Goal: Contribute content: Contribute content

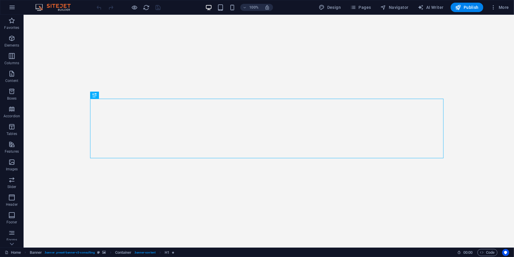
click at [0, 0] on div "100% Design Pages Navigator AI Writer Publish More" at bounding box center [0, 0] width 0 height 0
click at [368, 6] on span "Pages" at bounding box center [360, 7] width 21 height 6
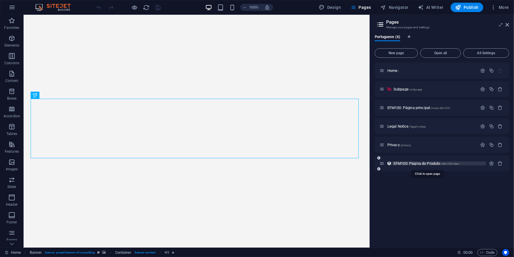
click at [412, 164] on span "EFM100: Página do Produto /efm100-item" at bounding box center [426, 163] width 66 height 4
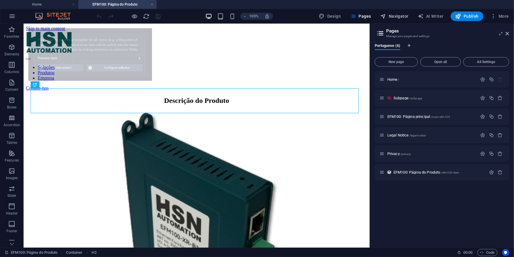
click at [401, 20] on button "Navigator" at bounding box center [394, 15] width 33 height 9
select select "68b0b68f791051fc42080512"
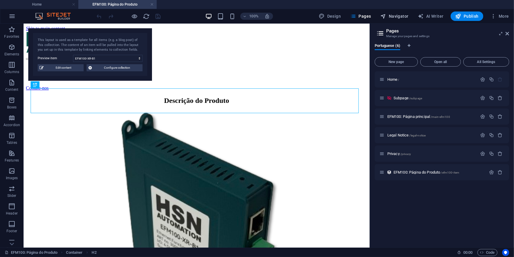
select select "16745779-pt"
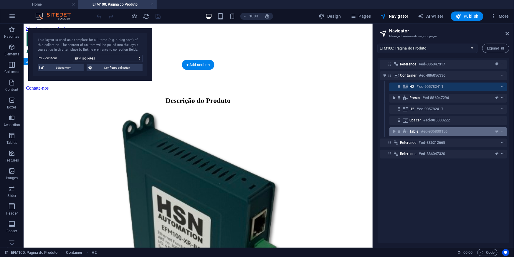
click at [399, 131] on icon at bounding box center [398, 131] width 5 height 5
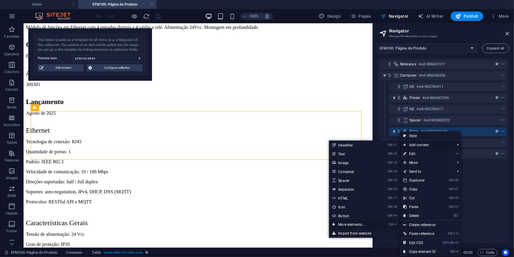
click at [356, 223] on link "Ctrl ⏎ More elements ..." at bounding box center [353, 224] width 49 height 9
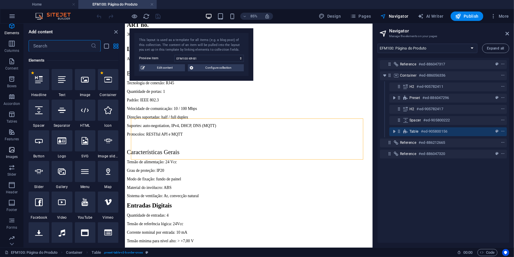
scroll to position [41, 0]
click at [12, 114] on icon "button" at bounding box center [11, 111] width 7 height 7
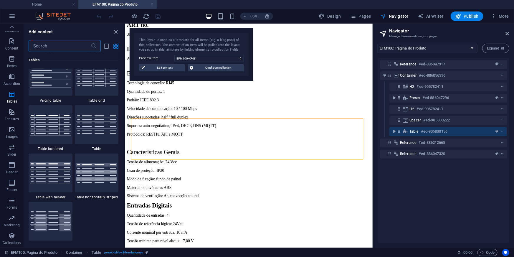
scroll to position [2092, 0]
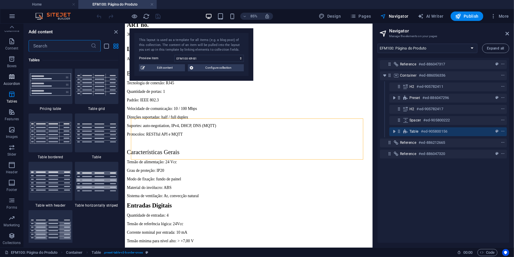
click at [9, 75] on icon "button" at bounding box center [11, 76] width 7 height 7
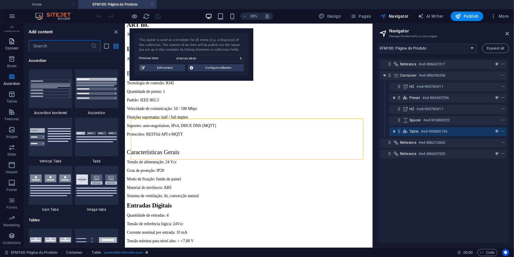
click at [11, 44] on icon "button" at bounding box center [11, 41] width 7 height 7
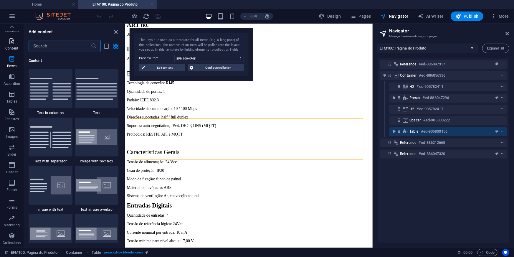
scroll to position [1030, 0]
click at [11, 26] on icon at bounding box center [12, 27] width 8 height 8
click at [9, 47] on icon "button" at bounding box center [11, 47] width 7 height 7
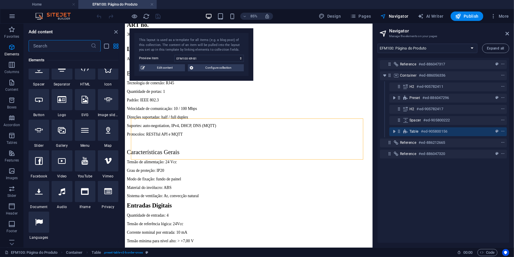
scroll to position [116, 0]
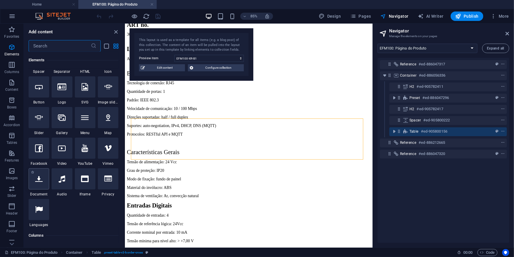
click at [38, 178] on icon at bounding box center [39, 179] width 8 height 8
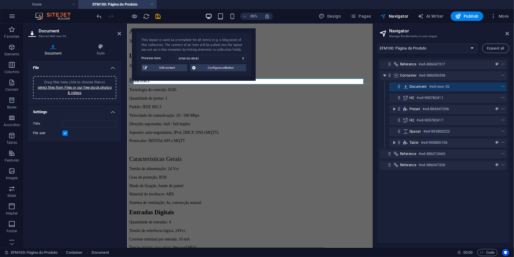
scroll to position [0, 0]
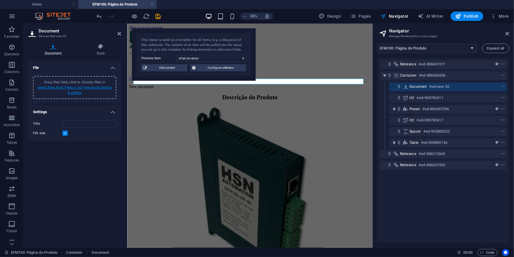
click at [72, 87] on link "select files from Files or our free stock photos & videos" at bounding box center [75, 89] width 74 height 9
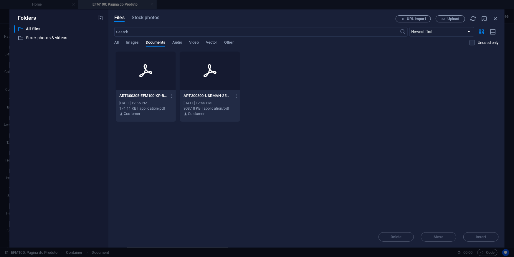
click at [204, 79] on div at bounding box center [210, 71] width 60 height 38
type input "ART300300-USRMAN-250829-ManualLinhaEFM100-KjP-j-QQJvP1QFdf-1E-QQ.pdf"
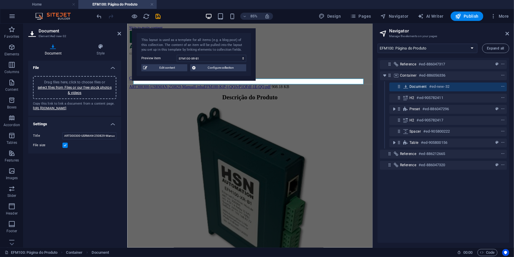
click at [406, 217] on div "Reference #ed-886047317 Container #ed-886056336 Document #ed-new-32 H2 #ed-9057…" at bounding box center [444, 150] width 132 height 185
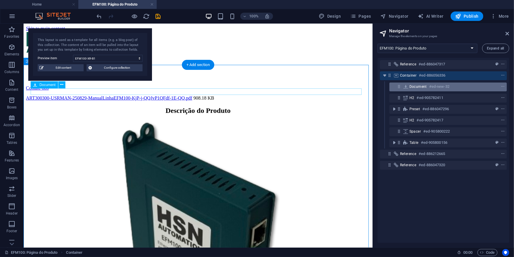
click at [422, 87] on span "Document" at bounding box center [417, 86] width 17 height 5
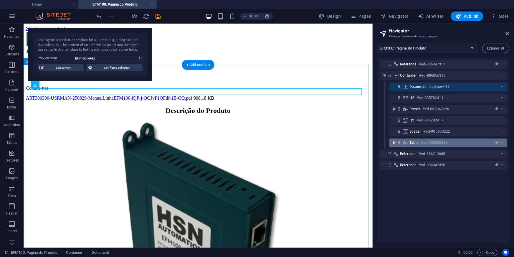
click at [395, 141] on icon "toggle-expand" at bounding box center [394, 143] width 6 height 6
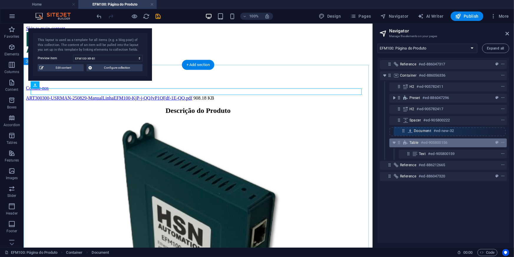
drag, startPoint x: 398, startPoint y: 88, endPoint x: 402, endPoint y: 139, distance: 50.8
click at [402, 139] on div "Reference #ed-886047317 Container #ed-886056336 Document #ed-new-32 H2 #ed-9057…" at bounding box center [444, 150] width 132 height 185
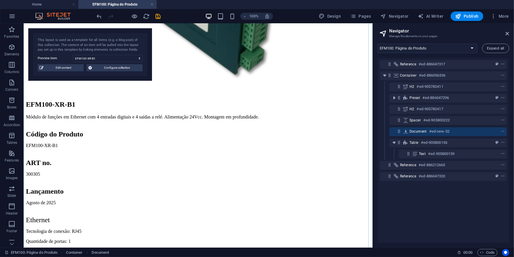
scroll to position [348, 0]
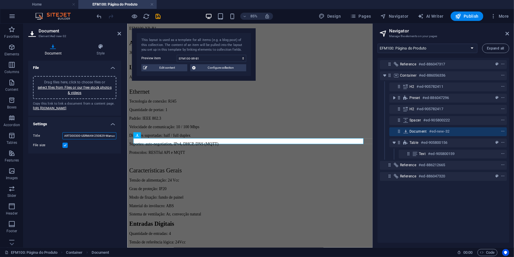
scroll to position [0, 56]
drag, startPoint x: 189, startPoint y: 173, endPoint x: 235, endPoint y: 172, distance: 45.7
click at [70, 139] on input "ART300300-USRMAN-250829-ManualLinhaEFM100-KjP-j-QQJvP1QFdf-1E-QQ.pdf" at bounding box center [89, 135] width 54 height 7
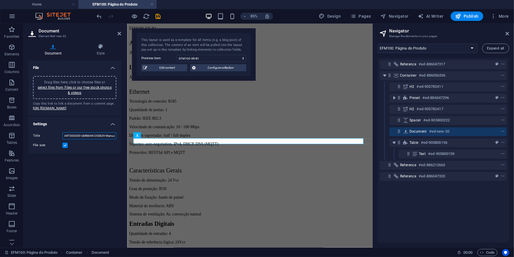
click at [83, 139] on input "ART300300-USRMAN-250829-ManualLinhaEFM100-KjP-j-QQJvP1QFdf-1E-QQ.pdf" at bounding box center [89, 135] width 54 height 7
type input "Manual do Usuário - Linha EFM100 PDF"
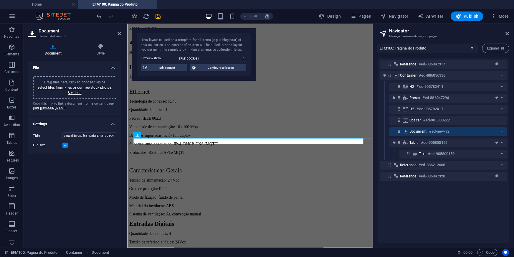
click at [90, 186] on div "File Drag files here, click to choose files or select files from Files or our f…" at bounding box center [74, 152] width 93 height 182
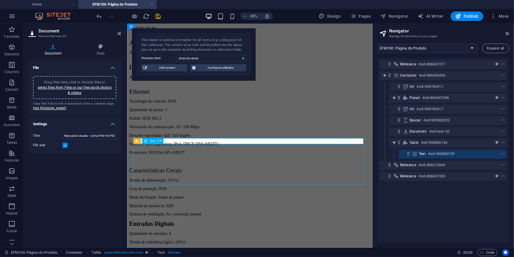
scroll to position [348, 0]
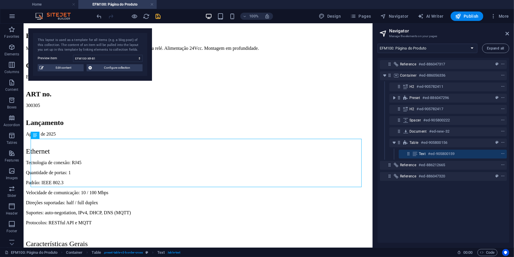
click at [160, 15] on icon "save" at bounding box center [158, 16] width 7 height 7
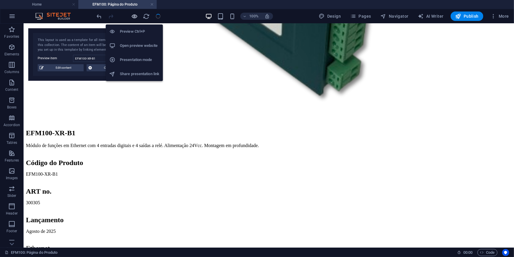
click at [133, 16] on icon "button" at bounding box center [134, 16] width 7 height 7
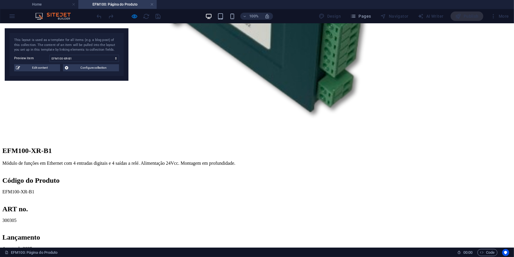
click at [139, 16] on div at bounding box center [129, 15] width 66 height 9
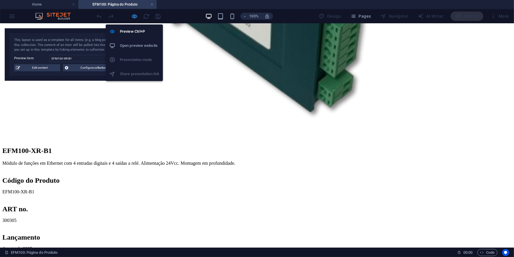
click at [135, 16] on icon "button" at bounding box center [134, 16] width 7 height 7
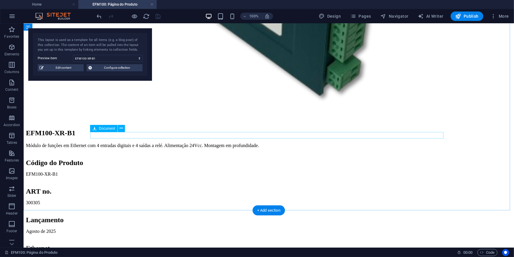
click at [102, 127] on span "Document" at bounding box center [107, 129] width 16 height 4
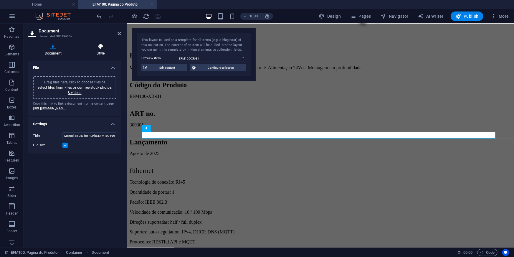
click at [102, 54] on h4 "Style" at bounding box center [100, 50] width 41 height 12
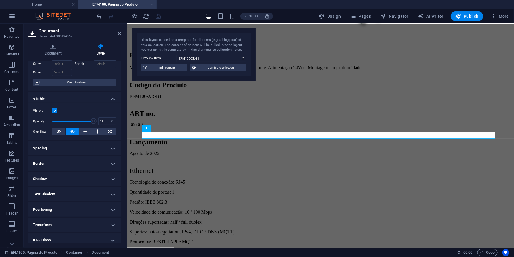
scroll to position [53, 0]
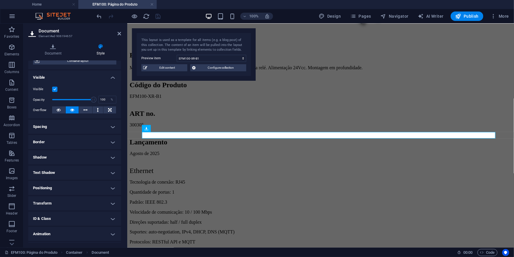
click at [95, 126] on h4 "Spacing" at bounding box center [74, 127] width 93 height 14
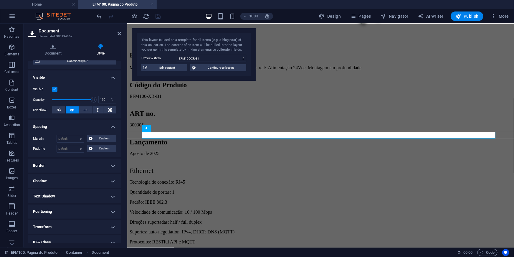
click at [95, 126] on h4 "Spacing" at bounding box center [74, 125] width 93 height 11
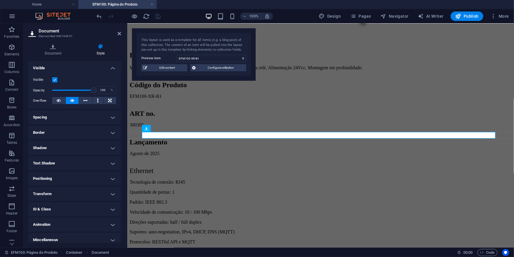
scroll to position [67, 0]
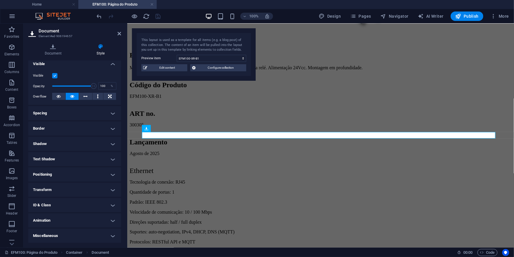
click at [64, 232] on h4 "Miscellaneous" at bounding box center [74, 236] width 93 height 14
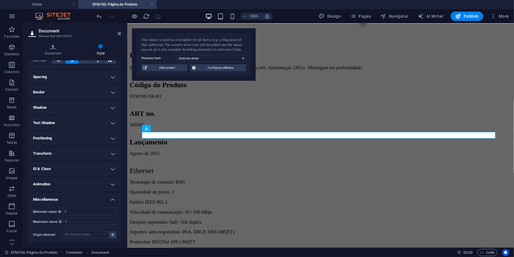
click at [64, 196] on h4 "Miscellaneous" at bounding box center [74, 197] width 93 height 11
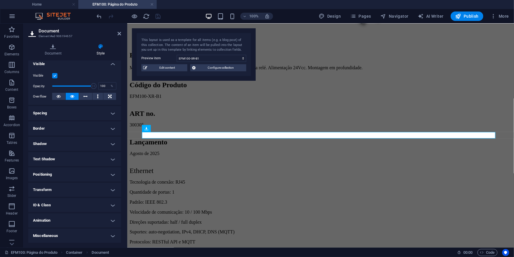
click at [52, 173] on h4 "Positioning" at bounding box center [74, 174] width 93 height 14
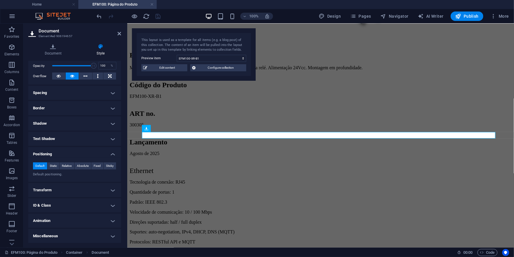
click at [51, 152] on h4 "Positioning" at bounding box center [74, 152] width 93 height 11
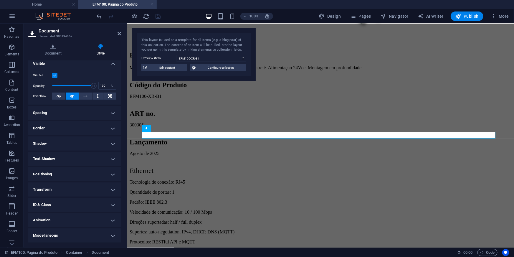
scroll to position [67, 0]
click at [44, 127] on h4 "Border" at bounding box center [74, 128] width 93 height 14
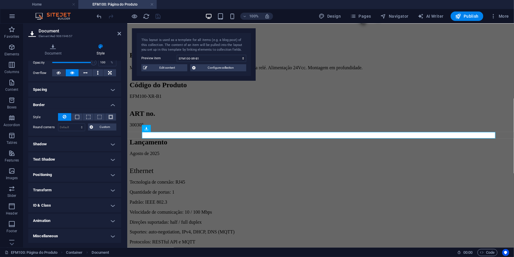
drag, startPoint x: 44, startPoint y: 93, endPoint x: 44, endPoint y: 96, distance: 3.5
click at [44, 92] on h4 "Spacing" at bounding box center [74, 89] width 93 height 14
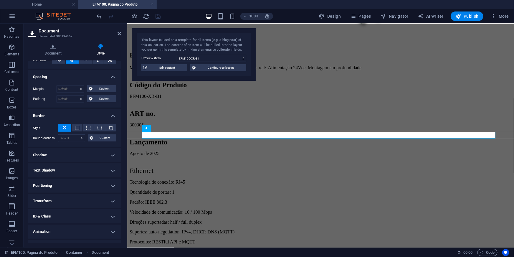
click at [44, 112] on h4 "Border" at bounding box center [74, 114] width 93 height 11
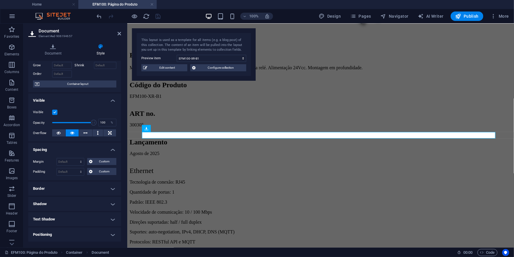
scroll to position [0, 0]
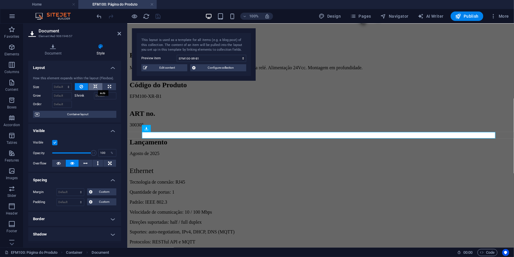
click at [95, 86] on icon at bounding box center [95, 86] width 4 height 7
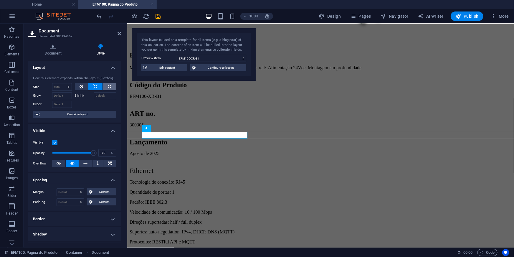
click at [108, 85] on icon at bounding box center [109, 86] width 3 height 7
type input "100"
select select "%"
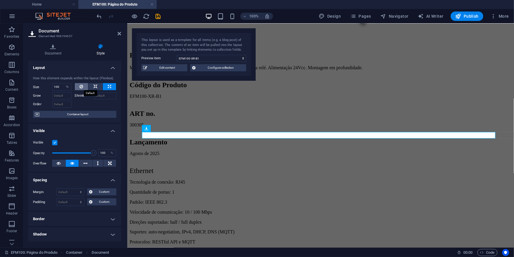
click at [80, 85] on icon at bounding box center [82, 86] width 4 height 7
select select "DISABLED_OPTION_VALUE"
click at [66, 115] on span "Container layout" at bounding box center [77, 114] width 73 height 7
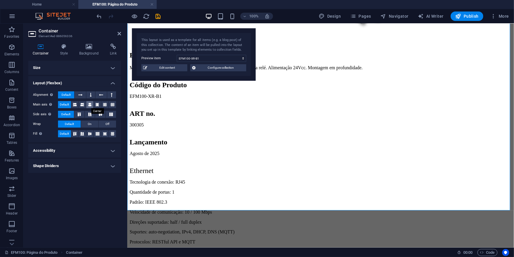
click at [90, 104] on icon at bounding box center [90, 104] width 4 height 7
click at [62, 104] on span "Default" at bounding box center [64, 104] width 9 height 7
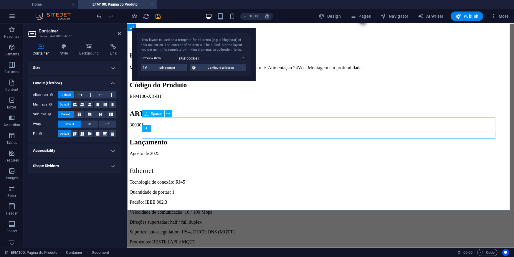
click at [150, 131] on div "Document" at bounding box center [155, 128] width 27 height 7
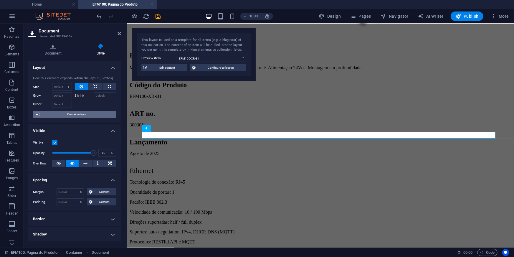
click at [85, 113] on span "Container layout" at bounding box center [77, 114] width 73 height 7
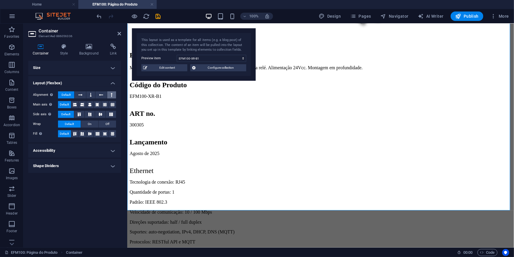
click at [109, 94] on button at bounding box center [111, 94] width 9 height 7
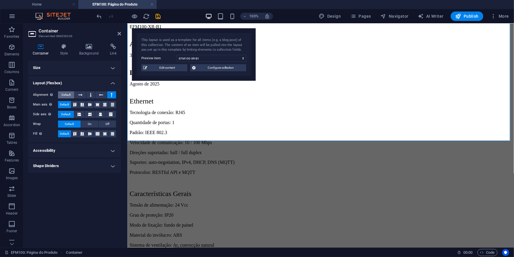
click at [70, 94] on span "Default" at bounding box center [66, 94] width 9 height 7
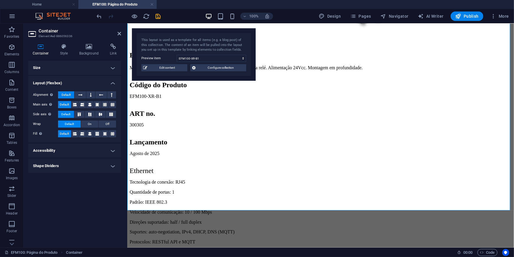
click at [80, 194] on div "Size Height Default px rem % vh vw Min. height None px rem % vh vw Width Defaul…" at bounding box center [74, 152] width 93 height 182
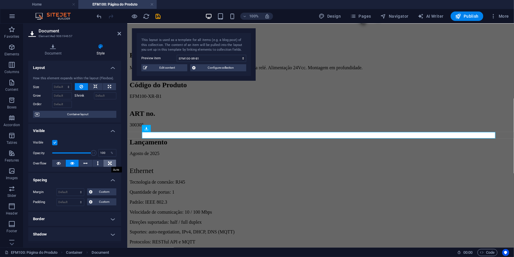
click at [108, 164] on icon at bounding box center [110, 163] width 4 height 7
click at [57, 164] on icon at bounding box center [59, 163] width 4 height 7
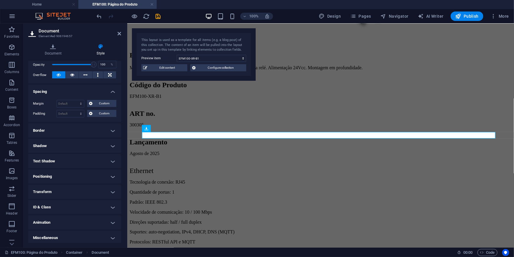
scroll to position [90, 0]
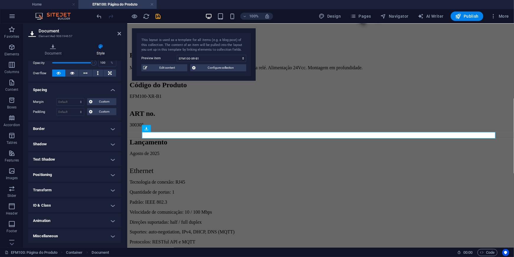
click at [62, 227] on h4 "Animation" at bounding box center [74, 221] width 93 height 14
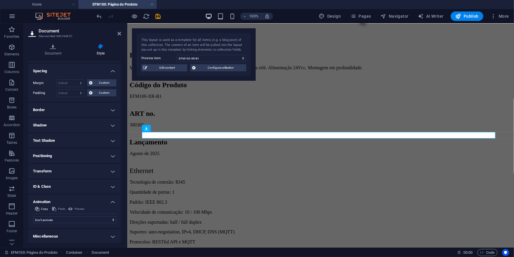
click at [65, 200] on h4 "Animation" at bounding box center [74, 200] width 93 height 11
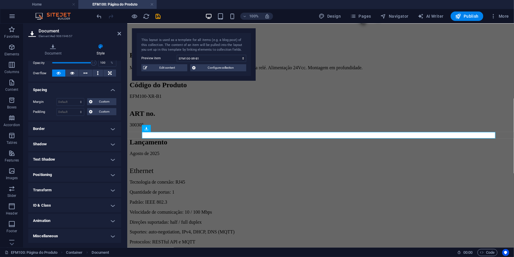
click at [60, 233] on h4 "Miscellaneous" at bounding box center [74, 236] width 93 height 14
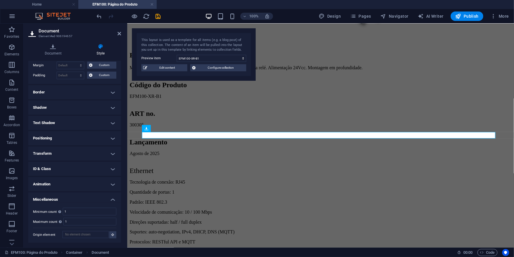
click at [60, 194] on h4 "Miscellaneous" at bounding box center [74, 197] width 93 height 11
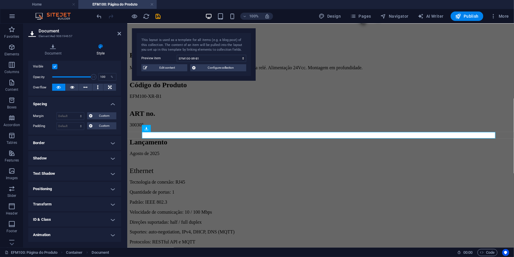
scroll to position [63, 0]
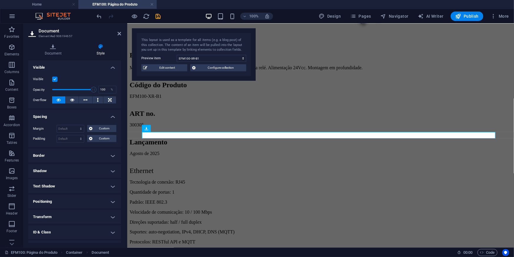
click at [46, 206] on h4 "Positioning" at bounding box center [74, 201] width 93 height 14
click at [53, 200] on h4 "Positioning" at bounding box center [74, 199] width 93 height 11
click at [47, 171] on h4 "Shadow" at bounding box center [74, 171] width 93 height 14
click at [47, 169] on h4 "Shadow" at bounding box center [74, 169] width 93 height 11
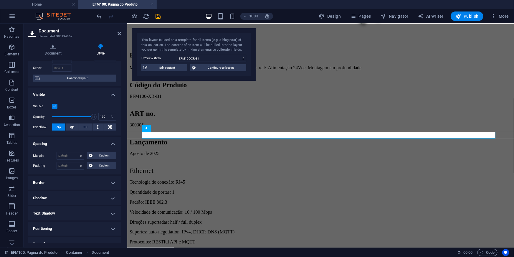
scroll to position [0, 0]
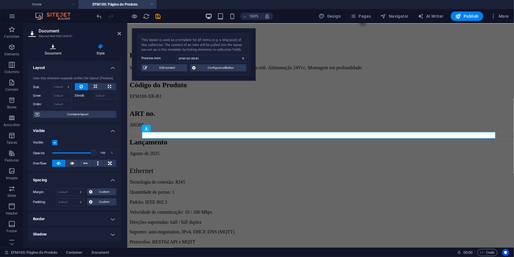
click at [54, 55] on h4 "Document" at bounding box center [54, 50] width 52 height 12
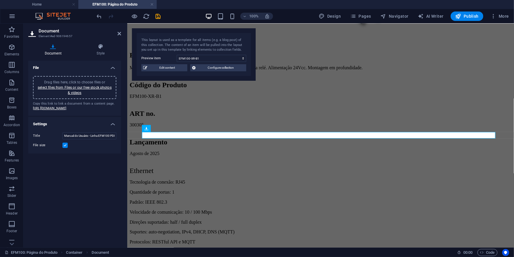
click at [64, 148] on label at bounding box center [64, 145] width 5 height 5
click at [0, 0] on input "File size" at bounding box center [0, 0] width 0 height 0
click at [64, 148] on label at bounding box center [64, 145] width 5 height 5
click at [0, 0] on input "File size" at bounding box center [0, 0] width 0 height 0
click at [85, 197] on div "File Drag files here, click to choose files or select files from Files or our f…" at bounding box center [74, 152] width 93 height 182
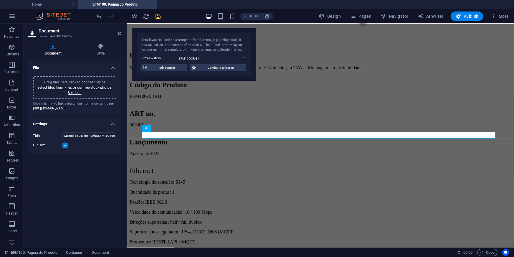
click at [156, 18] on icon "save" at bounding box center [158, 16] width 7 height 7
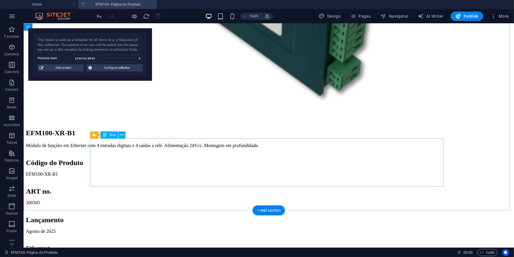
click at [65, 166] on div "Descrição do Produto EFM100-XR-B1 Módulo de funções em Ethernet com 4 entradas …" at bounding box center [269, 228] width 486 height 977
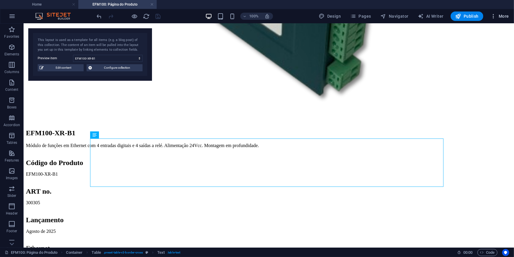
click at [496, 14] on icon "button" at bounding box center [493, 16] width 6 height 6
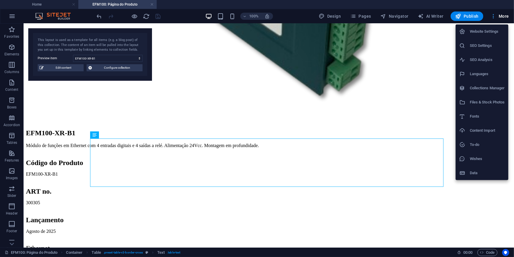
click at [496, 14] on div at bounding box center [257, 128] width 514 height 257
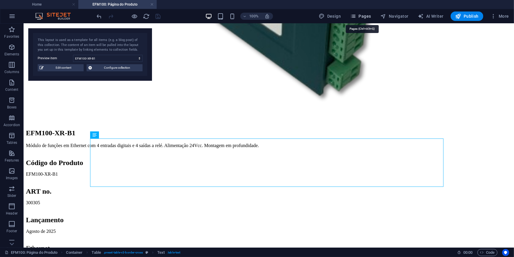
click at [366, 16] on span "Pages" at bounding box center [360, 16] width 21 height 6
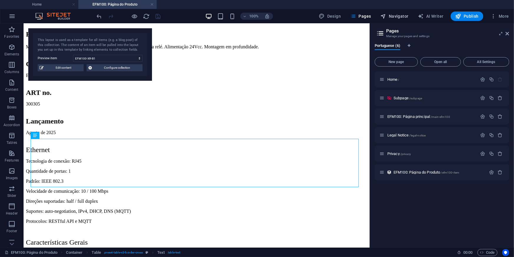
click at [389, 12] on button "Navigator" at bounding box center [394, 15] width 33 height 9
select select "16745779-pt"
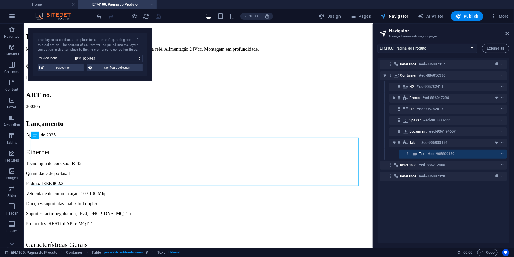
scroll to position [348, 0]
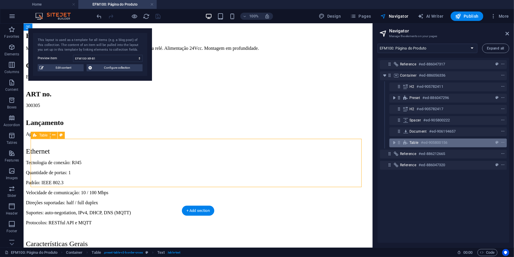
click at [398, 142] on icon at bounding box center [398, 142] width 5 height 5
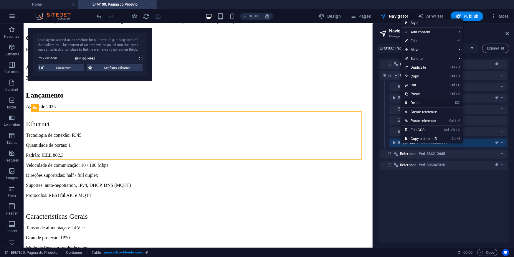
click at [415, 101] on link "⌦ Delete" at bounding box center [420, 102] width 39 height 9
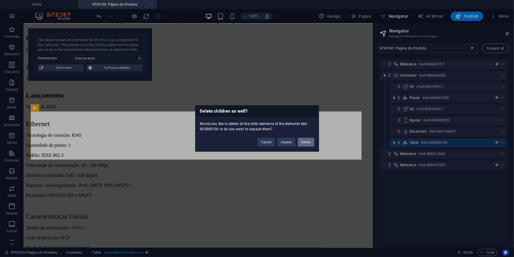
click at [305, 141] on button "Delete" at bounding box center [306, 142] width 16 height 9
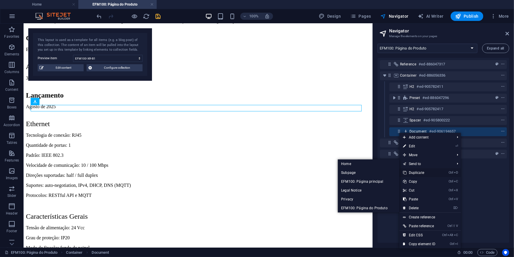
click at [411, 172] on link "Ctrl D Duplicate" at bounding box center [418, 172] width 39 height 9
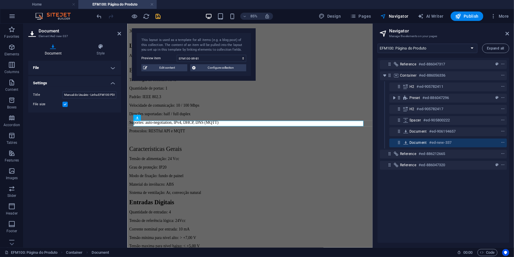
scroll to position [377, 0]
click at [49, 68] on h4 "File" at bounding box center [74, 68] width 93 height 14
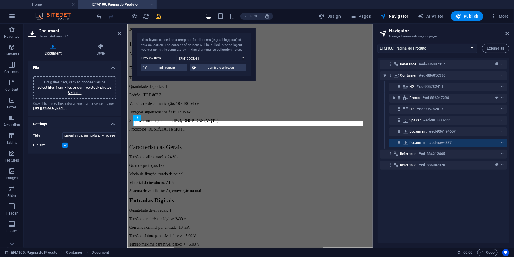
click at [77, 111] on div "Copy this link to link a document from a content page. [URL][DOMAIN_NAME]" at bounding box center [74, 106] width 83 height 10
click at [76, 88] on link "select files from Files or our free stock photos & videos" at bounding box center [75, 89] width 74 height 9
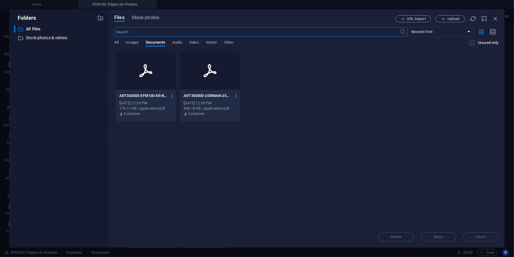
click at [137, 78] on div at bounding box center [146, 71] width 60 height 38
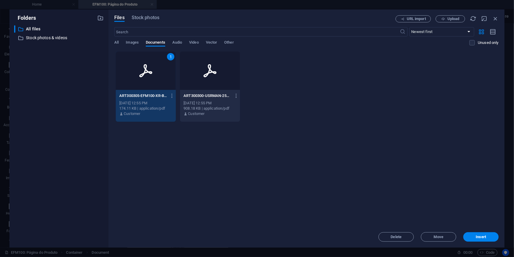
click at [137, 78] on div "1" at bounding box center [146, 71] width 60 height 38
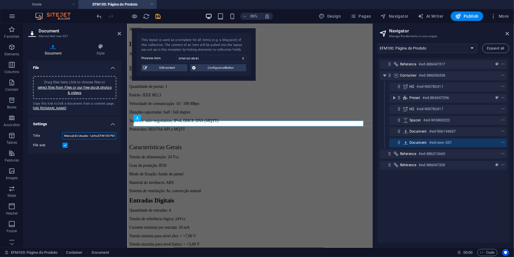
drag, startPoint x: 87, startPoint y: 150, endPoint x: 51, endPoint y: 150, distance: 36.2
click at [51, 139] on div "Title Manual do Usuário - Linha EFM100 PDF" at bounding box center [74, 135] width 83 height 7
type input "Filha de Dados (Datasheet) - EFM100-XR-B1 PDF"
click at [80, 178] on div "File Drag files here, click to choose files or select files from Files or our f…" at bounding box center [74, 152] width 93 height 182
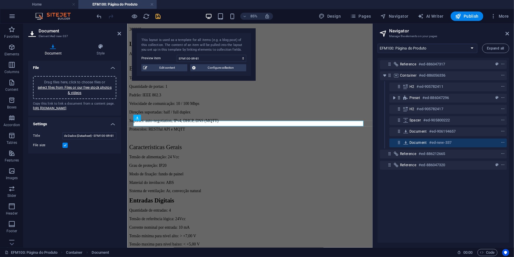
scroll to position [0, 0]
click at [164, 14] on div "85% Design Pages Navigator AI Writer Publish More" at bounding box center [304, 15] width 416 height 9
click at [160, 16] on icon "save" at bounding box center [158, 16] width 7 height 7
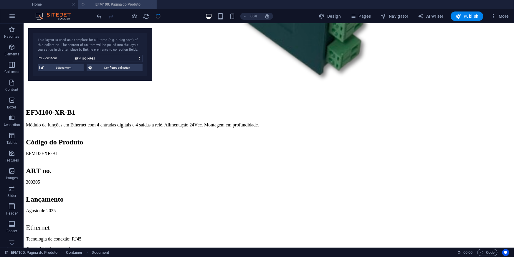
scroll to position [383, 0]
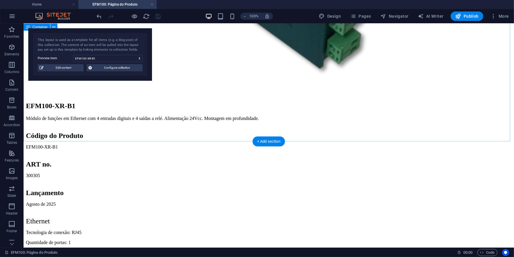
click at [47, 120] on div "Descrição do Produto EFM100-XR-B1 Módulo de funções em Ethernet com 4 entradas …" at bounding box center [269, 190] width 486 height 955
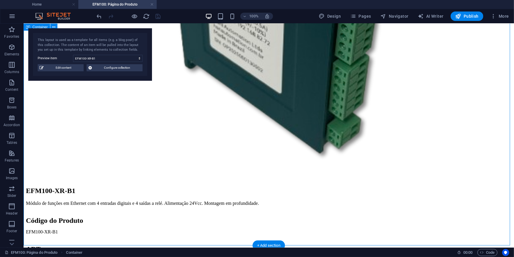
scroll to position [303, 0]
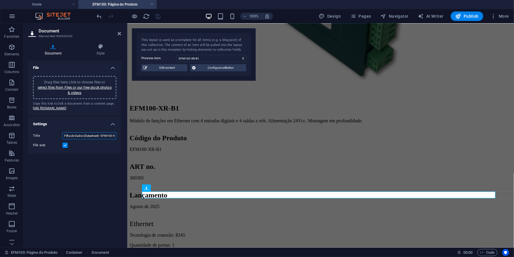
click at [67, 139] on input "Filha de Dados (Datasheet) - EFM100-XR-B1 PDF" at bounding box center [89, 135] width 54 height 7
type input "Folha de Dados (Datasheet) - EFM100-XR-B1 PDF"
click at [79, 218] on div "File Drag files here, click to choose files or select files from Files or our f…" at bounding box center [74, 152] width 93 height 182
drag, startPoint x: 159, startPoint y: 191, endPoint x: 306, endPoint y: 210, distance: 148.1
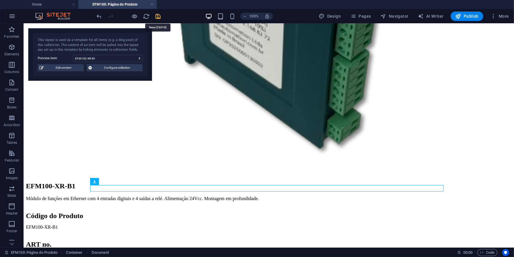
click at [155, 14] on icon "save" at bounding box center [158, 16] width 7 height 7
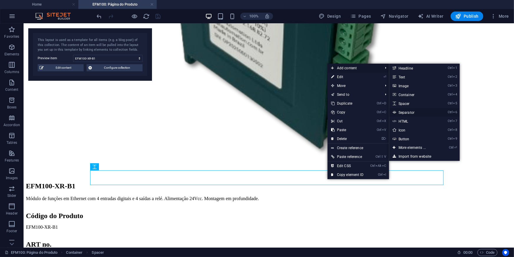
click at [406, 110] on link "Ctrl 6 Separator" at bounding box center [413, 112] width 49 height 9
select select "%"
select select "px"
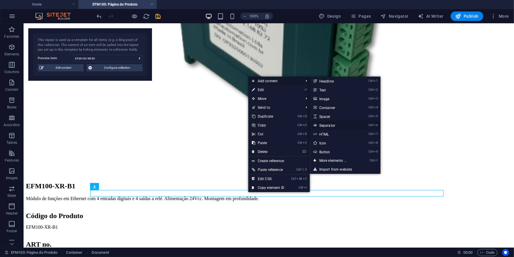
drag, startPoint x: 324, startPoint y: 126, endPoint x: 194, endPoint y: 106, distance: 131.3
click at [324, 126] on link "Ctrl 6 Separator" at bounding box center [334, 125] width 49 height 9
select select "%"
select select "px"
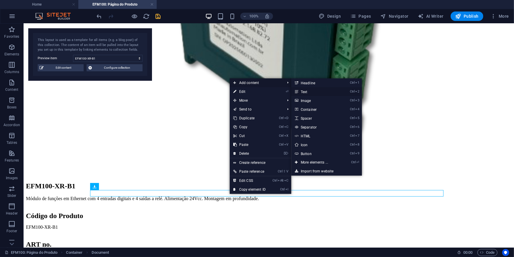
click at [303, 90] on link "Ctrl 2 Text" at bounding box center [315, 91] width 49 height 9
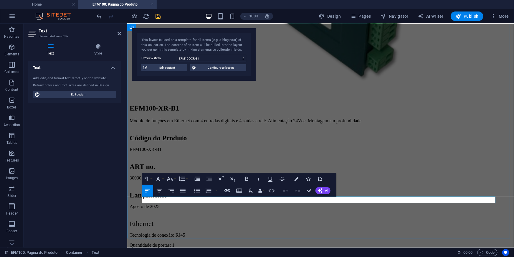
drag, startPoint x: 191, startPoint y: 199, endPoint x: 134, endPoint y: 199, distance: 57.1
click at [134, 199] on div "Descrição do Produto EFM100-XR-B1 Módulo de funções em Ethernet com 4 entradas …" at bounding box center [320, 241] width 382 height 896
click at [171, 143] on div "EFM100-XR-B1 Módulo de funções em Ethernet com 4 entradas digitais e 4 saídas a…" at bounding box center [320, 211] width 382 height 809
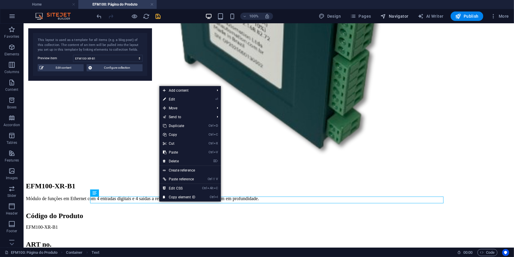
click at [400, 15] on span "Navigator" at bounding box center [395, 16] width 28 height 6
select select "16745779-pt"
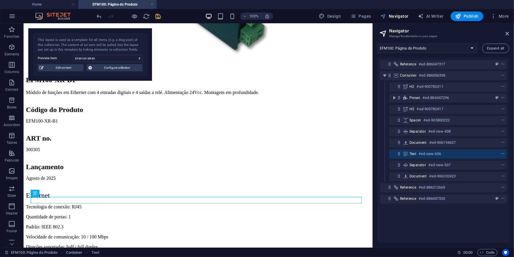
scroll to position [295, 0]
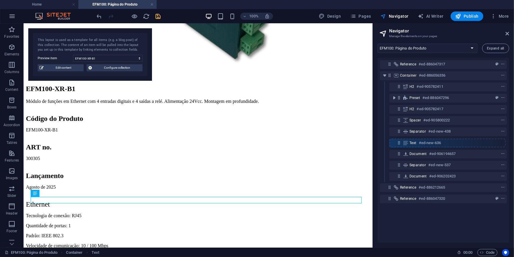
drag, startPoint x: 399, startPoint y: 153, endPoint x: 399, endPoint y: 139, distance: 14.4
click at [399, 139] on div "Reference #ed-886047317 Container #ed-886056336 H2 #ed-905782411 Preset #ed-886…" at bounding box center [444, 150] width 132 height 185
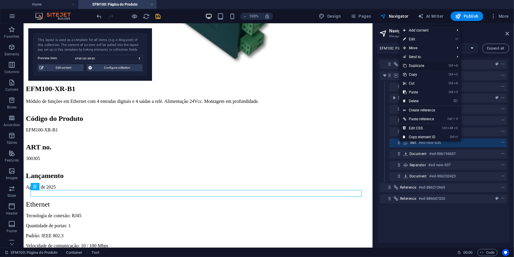
click at [412, 62] on link "Ctrl D Duplicate" at bounding box center [418, 65] width 39 height 9
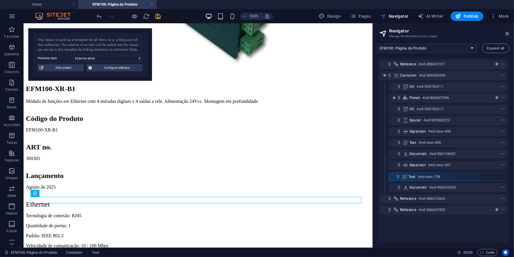
drag, startPoint x: 399, startPoint y: 153, endPoint x: 398, endPoint y: 180, distance: 26.5
click at [398, 180] on div "Reference #ed-886047317 Container #ed-886056336 H2 #ed-905782411 Preset #ed-886…" at bounding box center [444, 150] width 132 height 185
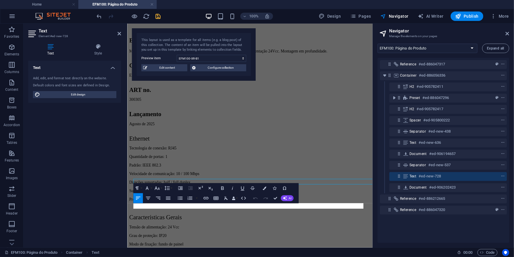
scroll to position [297, 0]
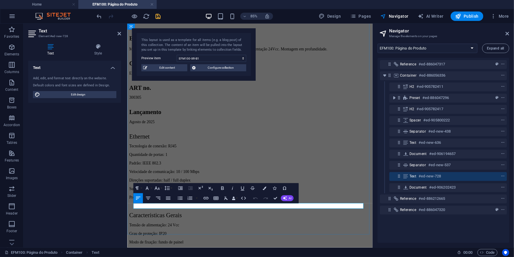
click at [84, 198] on div "Text Add, edit, and format text directly on the website. Default colors and fon…" at bounding box center [74, 152] width 93 height 182
click at [166, 257] on div "Descrição do Produto EFM100-XR-B1 Módulo de funções em Ethernet com 4 entradas …" at bounding box center [271, 216] width 284 height 833
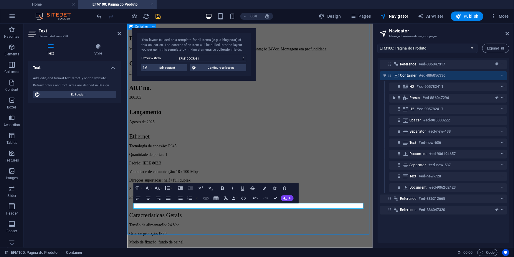
scroll to position [295, 0]
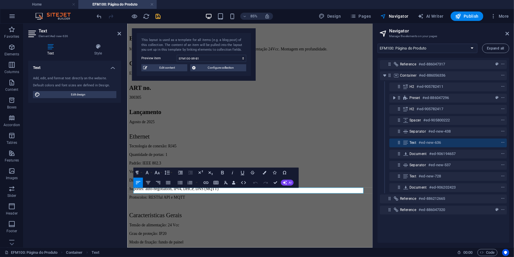
drag, startPoint x: 211, startPoint y: 220, endPoint x: 106, endPoint y: 220, distance: 105.1
click at [223, 173] on icon "button" at bounding box center [222, 173] width 6 height 6
click at [265, 173] on icon "button" at bounding box center [265, 173] width 4 height 4
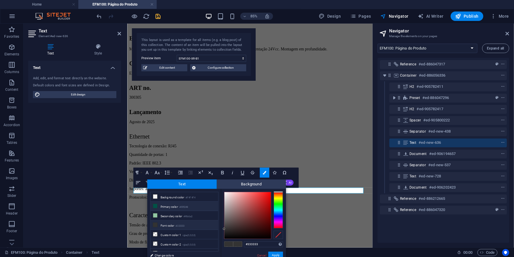
click at [161, 204] on li "Primary color #005248" at bounding box center [184, 205] width 68 height 9
type input "#005248"
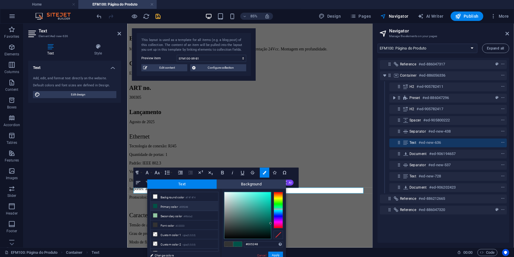
click at [161, 204] on li "Primary color #005248" at bounding box center [184, 205] width 68 height 9
click at [278, 253] on button "Apply" at bounding box center [275, 255] width 15 height 7
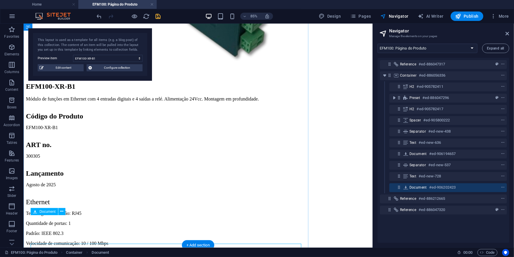
scroll to position [295, 0]
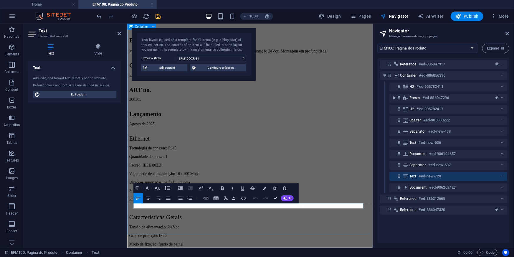
scroll to position [297, 0]
drag, startPoint x: 205, startPoint y: 237, endPoint x: 105, endPoint y: 236, distance: 99.8
click at [224, 188] on icon "button" at bounding box center [222, 188] width 6 height 6
click at [266, 188] on button "Colors" at bounding box center [264, 188] width 9 height 10
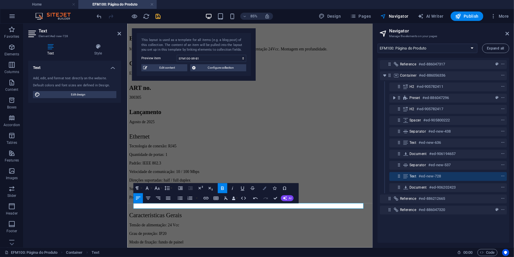
scroll to position [6, 0]
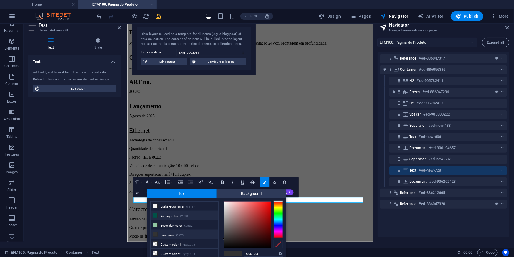
click at [165, 211] on li "Primary color #005248" at bounding box center [184, 215] width 68 height 9
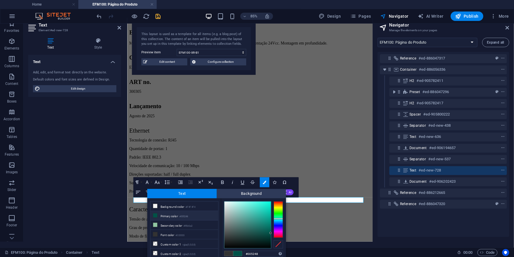
click at [165, 211] on li "Primary color #005248" at bounding box center [184, 215] width 68 height 9
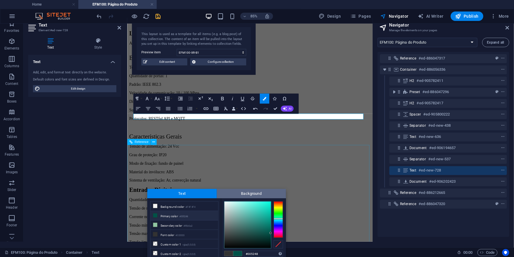
scroll to position [404, 0]
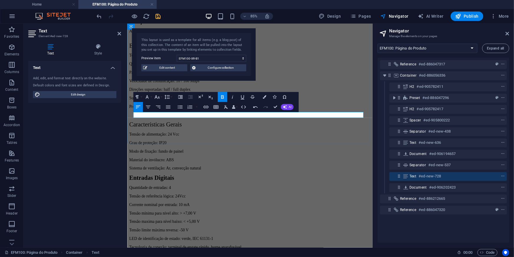
click at [262, 95] on button "Colors" at bounding box center [264, 97] width 9 height 10
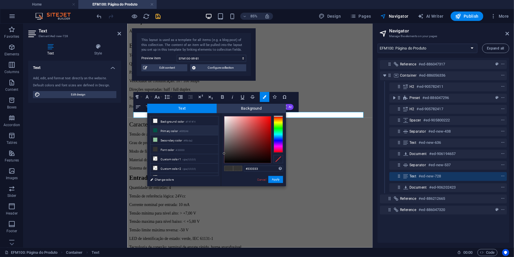
click at [170, 133] on li "Primary color #005248" at bounding box center [184, 130] width 68 height 9
type input "#005248"
click at [170, 133] on li "Primary color #005248" at bounding box center [184, 130] width 68 height 9
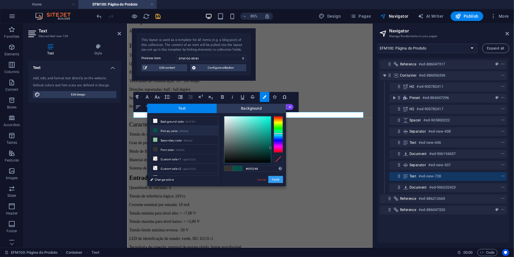
click at [274, 182] on button "Apply" at bounding box center [275, 179] width 15 height 7
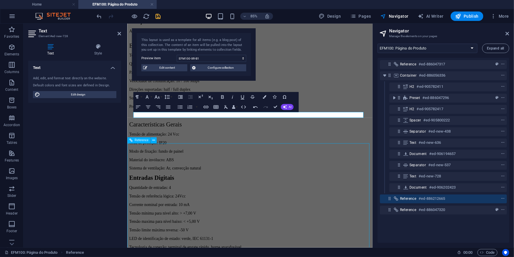
scroll to position [402, 0]
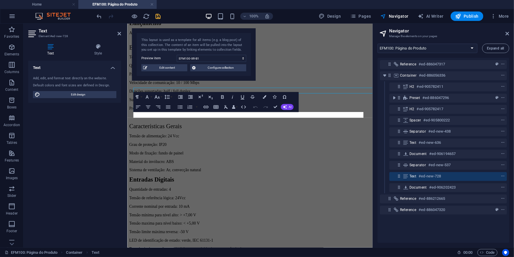
scroll to position [404, 0]
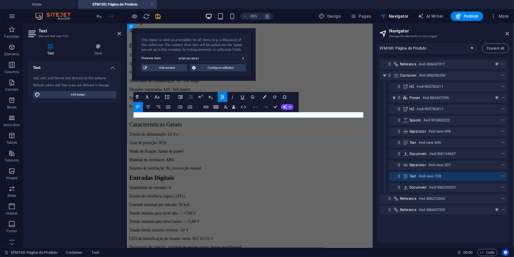
drag, startPoint x: 209, startPoint y: 131, endPoint x: 129, endPoint y: 131, distance: 80.7
click at [129, 131] on div "Descrição do Produto EFM100-XR-B1 Módulo de funções em Ethernet com 4 entradas …" at bounding box center [271, 109] width 284 height 833
click at [156, 96] on icon "button" at bounding box center [157, 97] width 6 height 6
click at [155, 156] on link "24" at bounding box center [159, 159] width 18 height 8
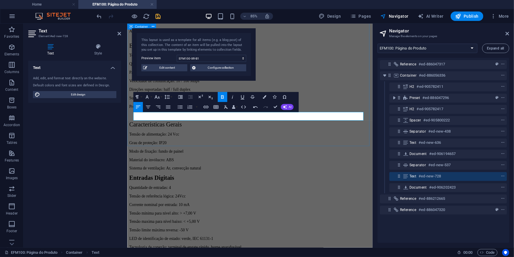
click at [253, 160] on div "Descrição do Produto EFM100-XR-B1 Módulo de funções em Ethernet com 4 entradas …" at bounding box center [271, 110] width 284 height 835
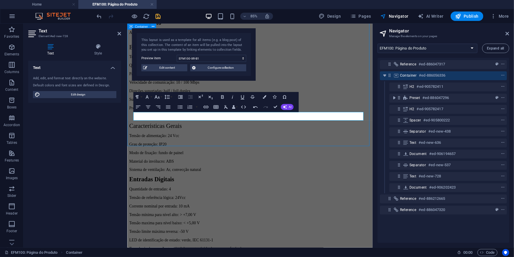
click at [338, 139] on div "Descrição do Produto EFM100-XR-B1 Módulo de funções em Ethernet com 4 entradas …" at bounding box center [271, 112] width 284 height 835
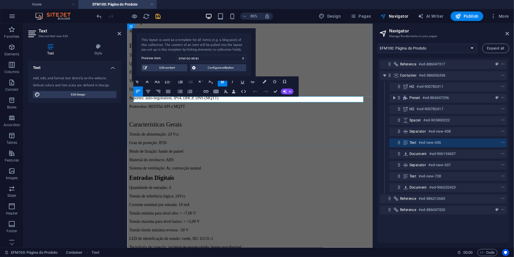
click at [153, 81] on button "Font Size" at bounding box center [157, 82] width 9 height 10
click at [158, 143] on link "24" at bounding box center [159, 144] width 18 height 8
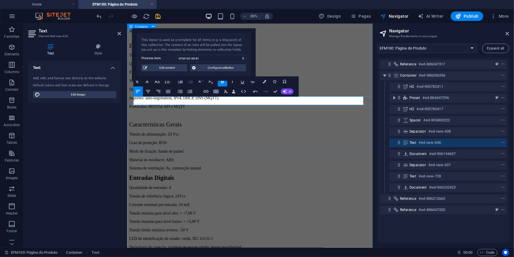
click at [226, 164] on div "Descrição do Produto EFM100-XR-B1 Módulo de funções em Ethernet com 4 entradas …" at bounding box center [271, 112] width 284 height 838
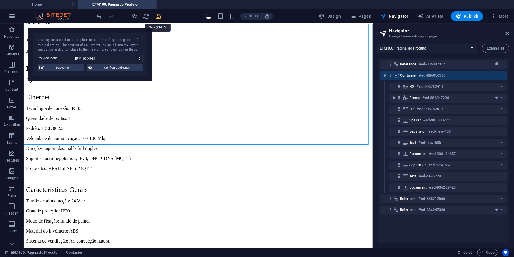
click at [158, 14] on icon "save" at bounding box center [158, 16] width 7 height 7
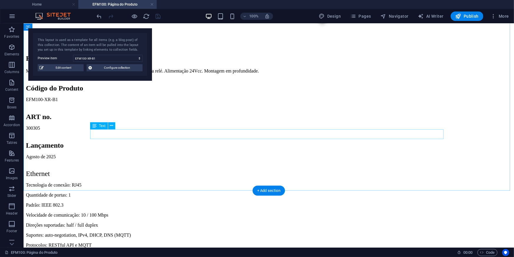
scroll to position [357, 0]
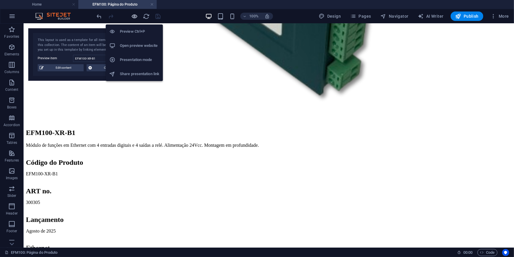
click at [131, 15] on icon "button" at bounding box center [134, 16] width 7 height 7
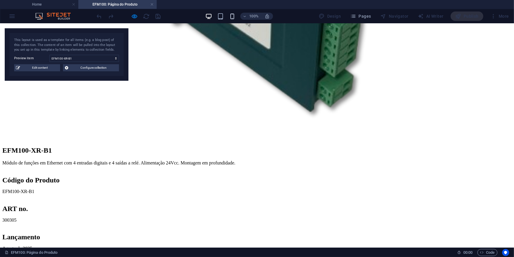
click at [232, 14] on icon "button" at bounding box center [232, 16] width 7 height 7
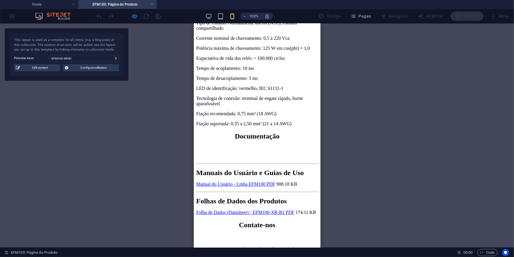
scroll to position [577, 0]
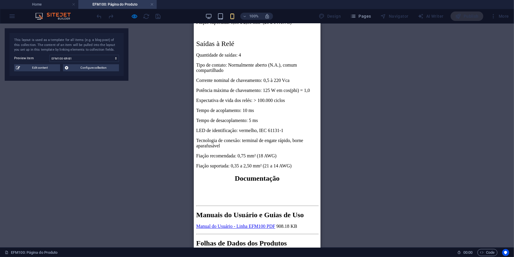
click at [236, 252] on link "Folha de Dados (Datasheet) - EFM100-XR-B1 PDF" at bounding box center [245, 254] width 98 height 5
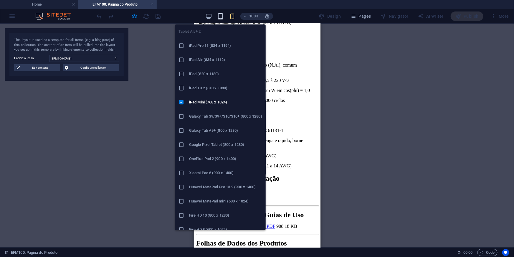
click at [223, 14] on icon "button" at bounding box center [220, 16] width 7 height 7
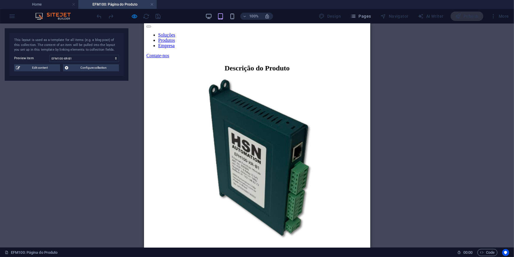
scroll to position [31, 0]
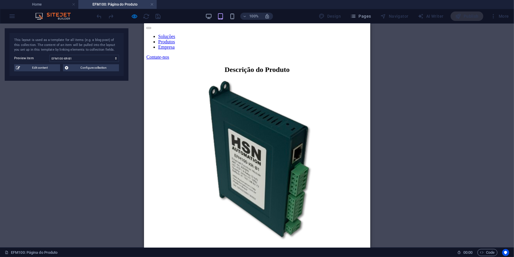
drag, startPoint x: 369, startPoint y: 143, endPoint x: 521, endPoint y: 67, distance: 169.9
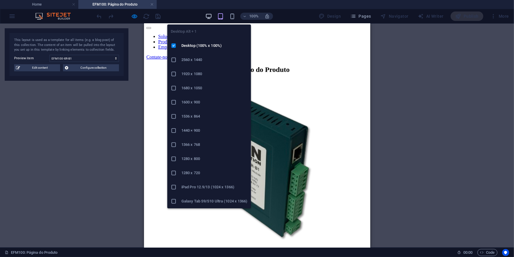
click at [209, 16] on icon "button" at bounding box center [208, 16] width 7 height 7
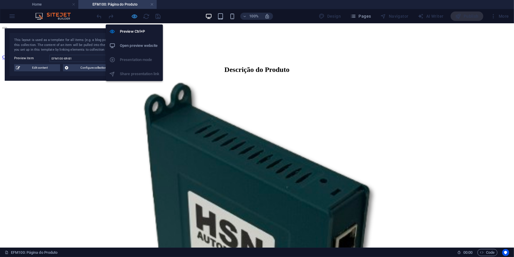
click at [135, 15] on icon "button" at bounding box center [134, 16] width 7 height 7
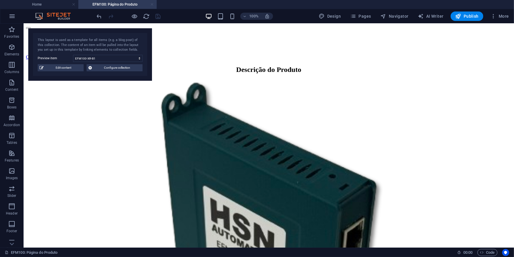
click at [150, 4] on link at bounding box center [152, 5] width 4 height 6
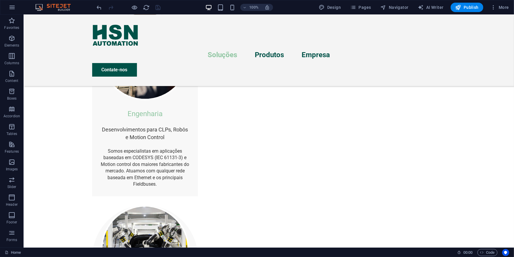
scroll to position [724, 0]
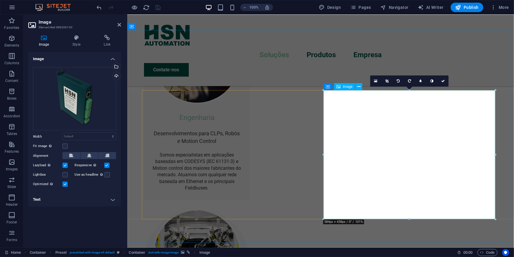
click at [101, 94] on div "Drag files here, click to choose files or select files from Files or our free s…" at bounding box center [74, 98] width 83 height 63
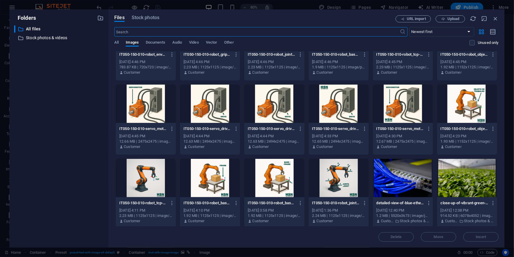
scroll to position [428, 0]
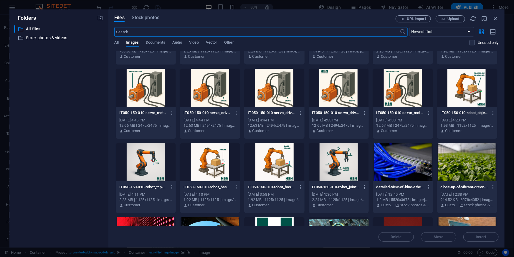
click at [403, 163] on div at bounding box center [403, 162] width 60 height 38
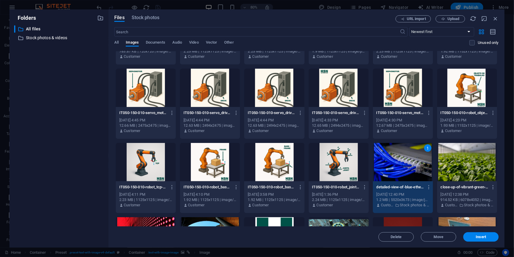
click at [480, 242] on div "Files Stock photos URL import Upload ​ Newest first Oldest first Name (A-Z) Nam…" at bounding box center [306, 128] width 396 height 238
click at [480, 238] on span "Insert" at bounding box center [481, 237] width 10 height 4
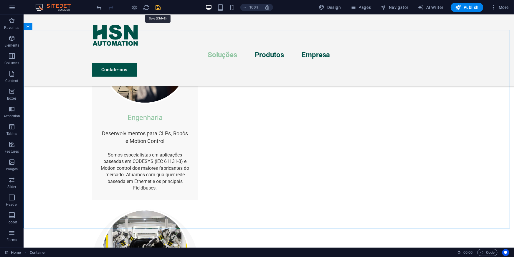
click at [157, 6] on icon "save" at bounding box center [158, 7] width 7 height 7
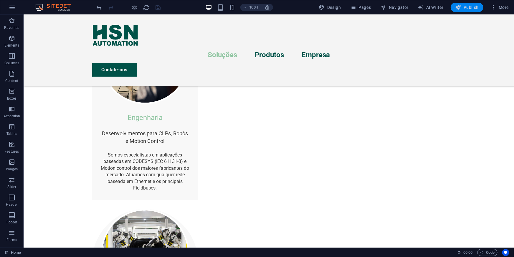
click at [471, 6] on span "Publish" at bounding box center [466, 7] width 23 height 6
